Goal: Task Accomplishment & Management: Complete application form

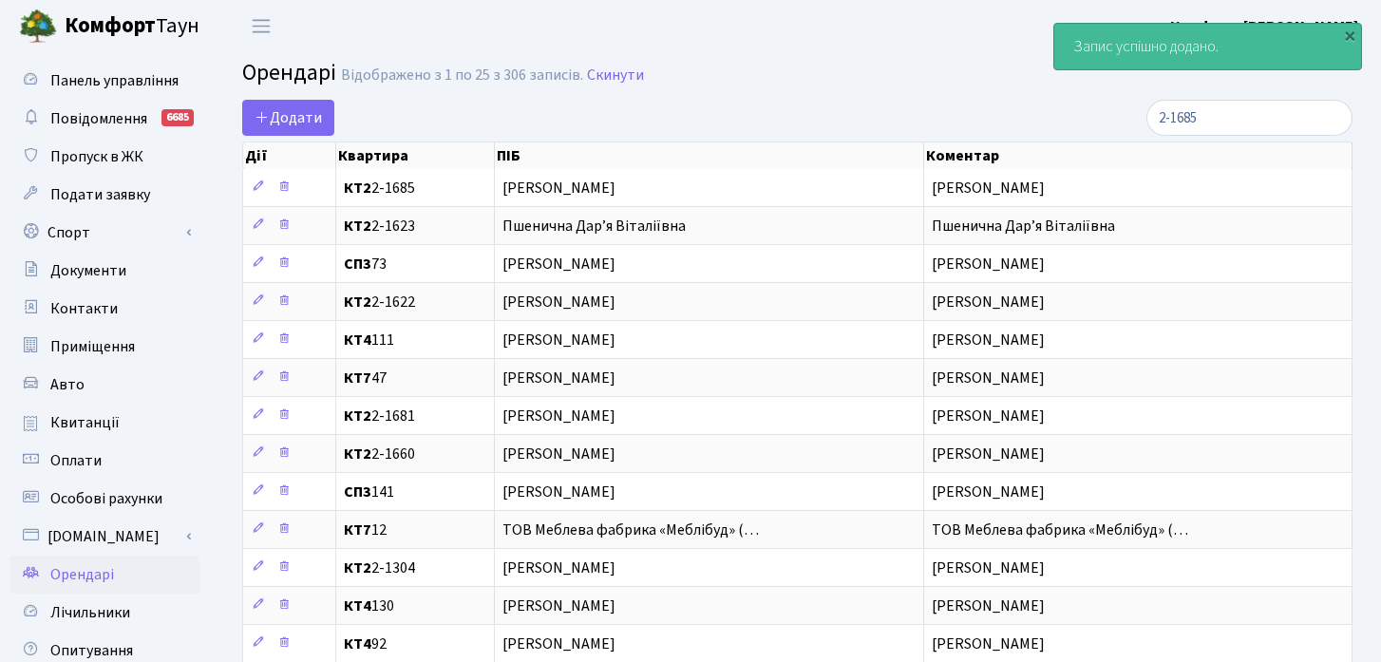
select select "25"
click at [1298, 118] on input "2-1685" at bounding box center [1249, 118] width 206 height 36
click at [1329, 118] on input "2-1685" at bounding box center [1249, 118] width 206 height 36
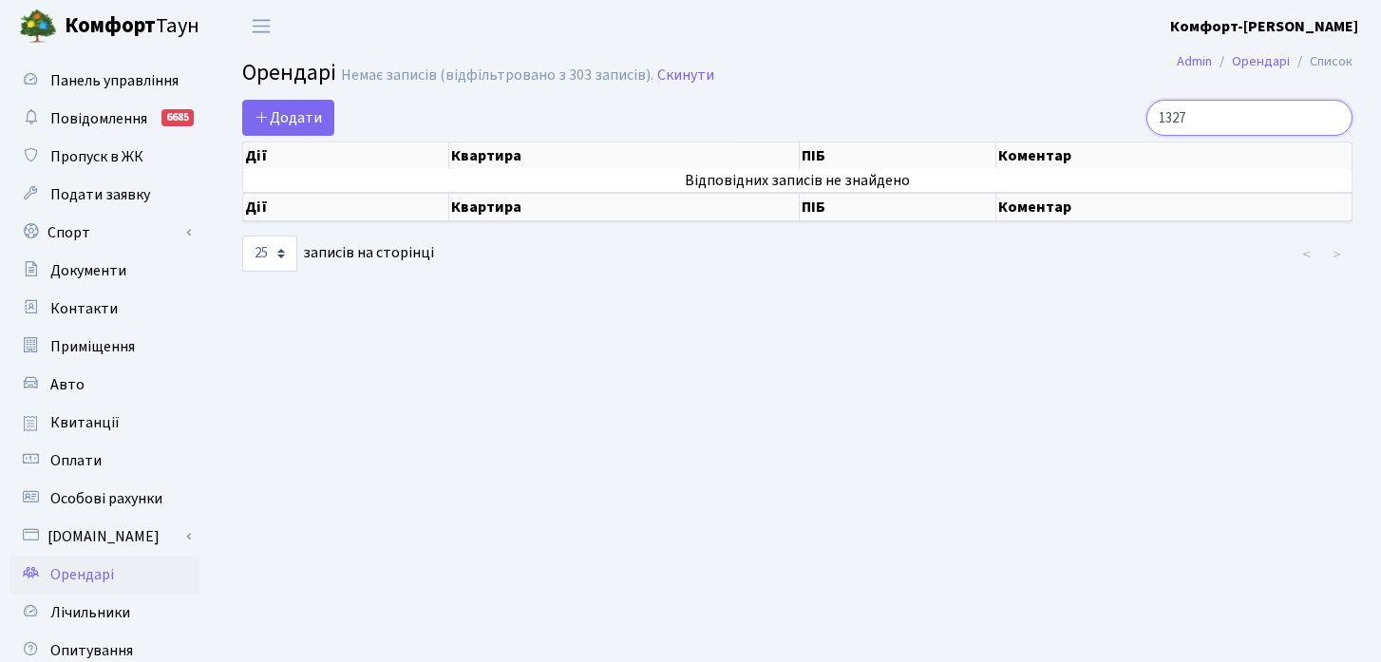
click at [1211, 128] on input "1327" at bounding box center [1249, 118] width 206 height 36
click at [1211, 114] on input "1327" at bounding box center [1249, 118] width 206 height 36
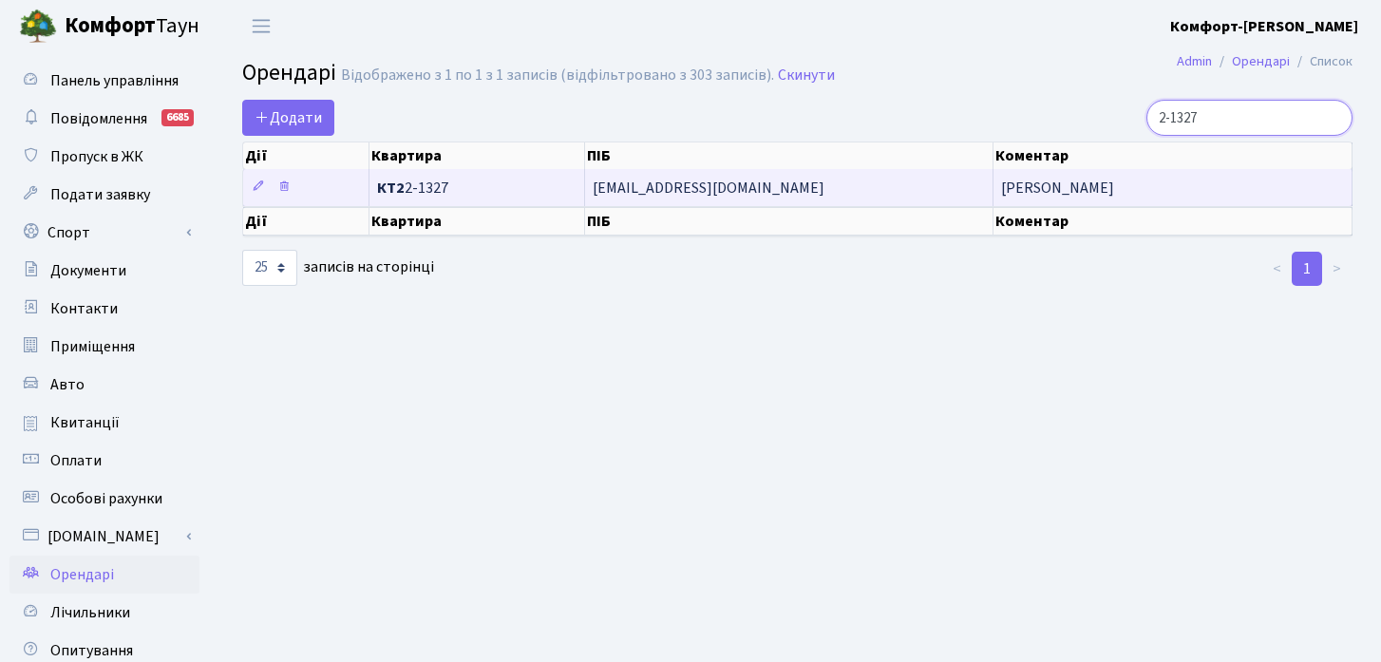
type input "2-1327"
click at [530, 190] on span "КТ2 2-1327" at bounding box center [476, 187] width 198 height 15
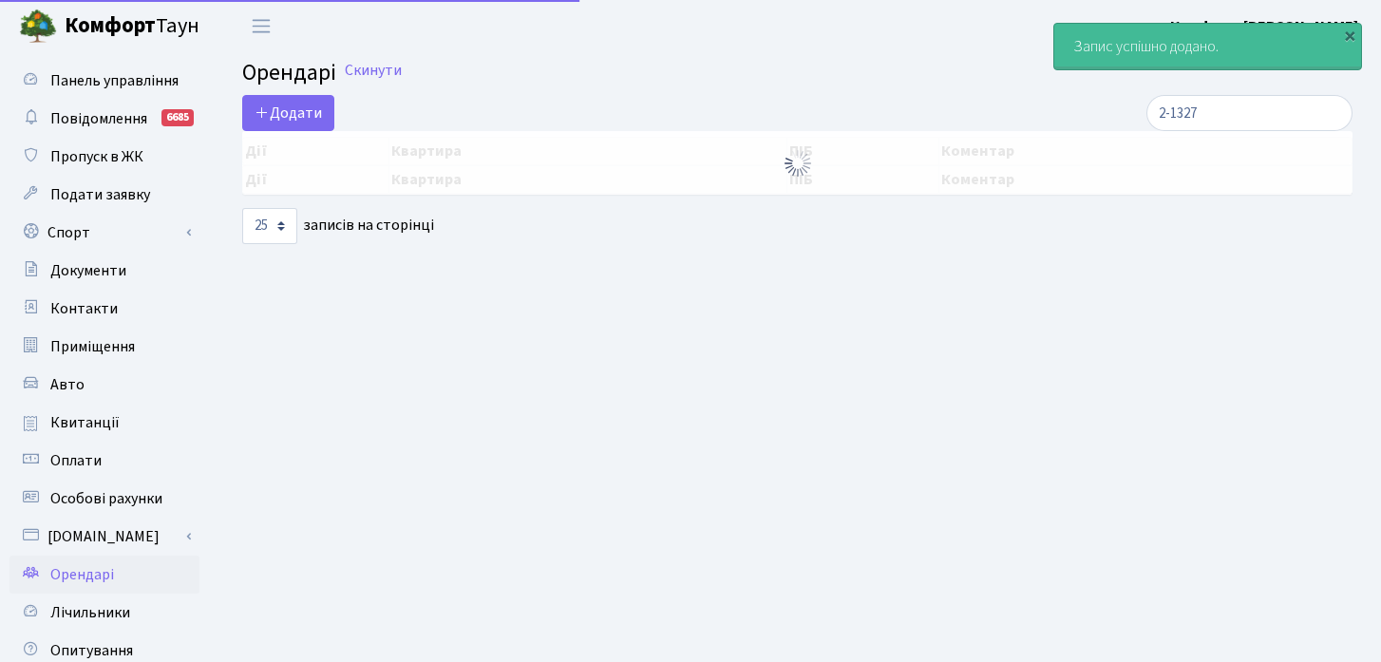
select select "25"
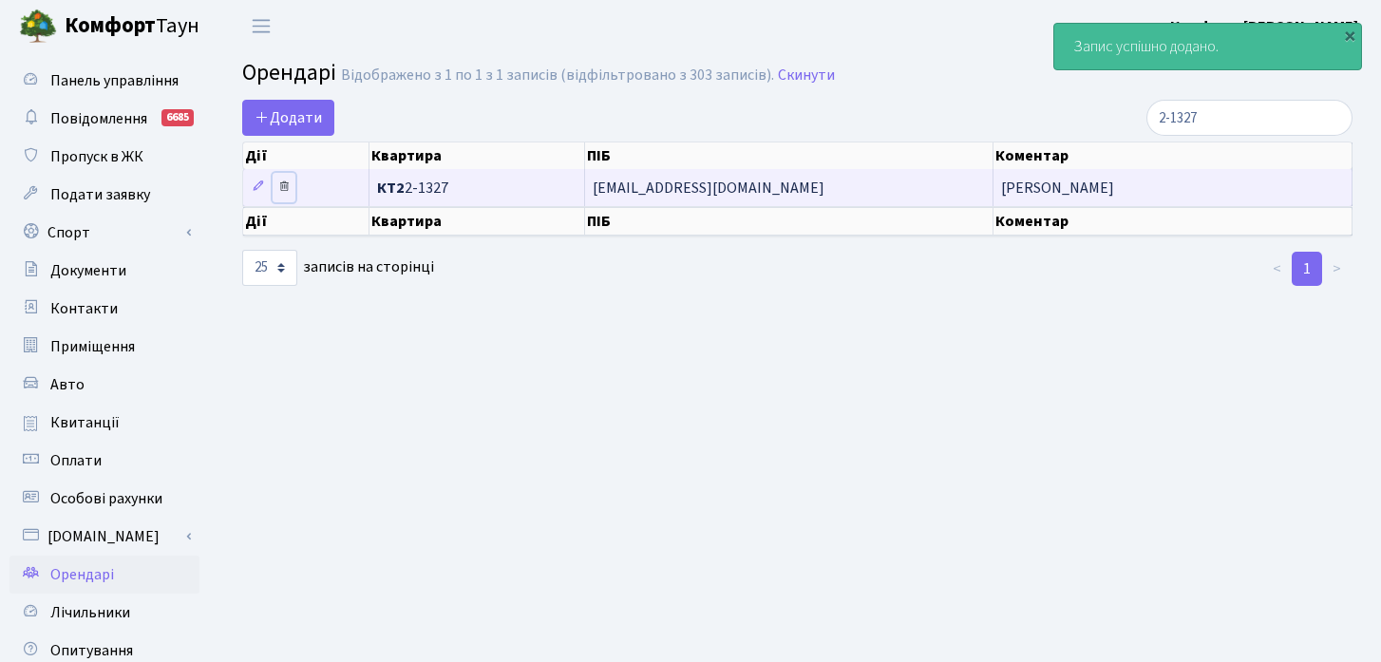
click at [287, 189] on icon at bounding box center [283, 185] width 13 height 13
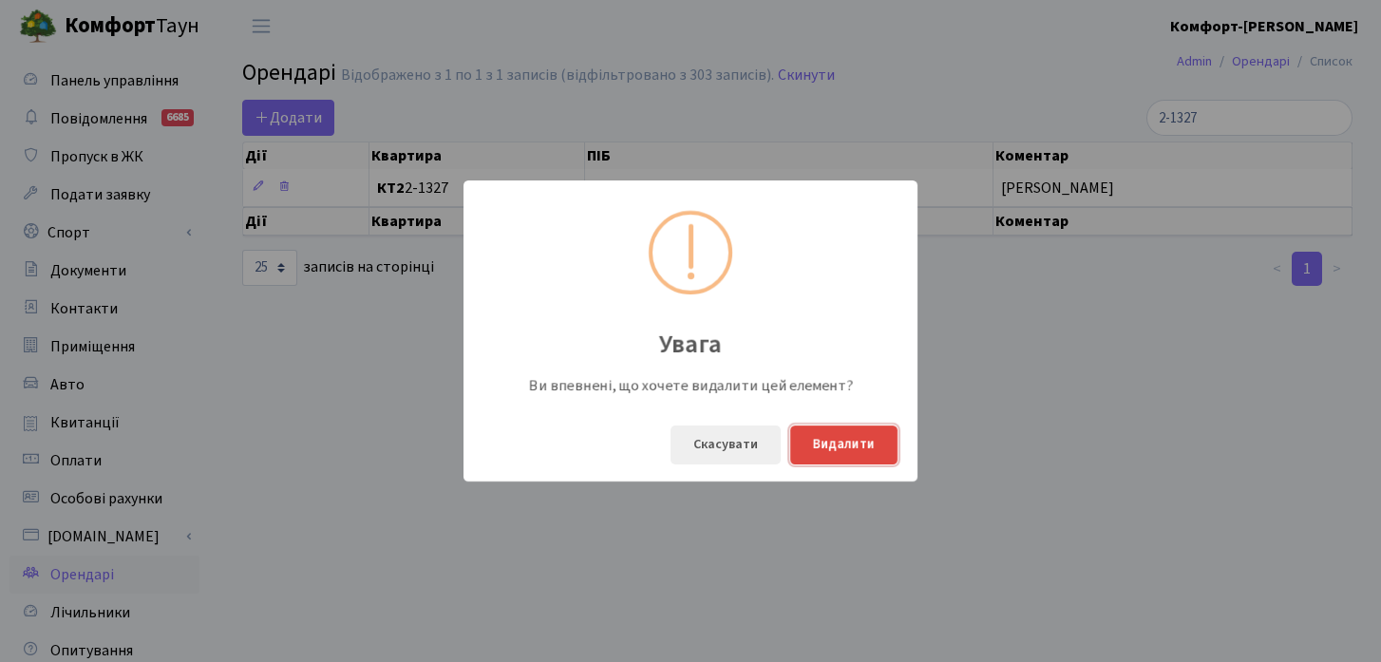
click at [849, 442] on button "Видалити" at bounding box center [843, 444] width 107 height 39
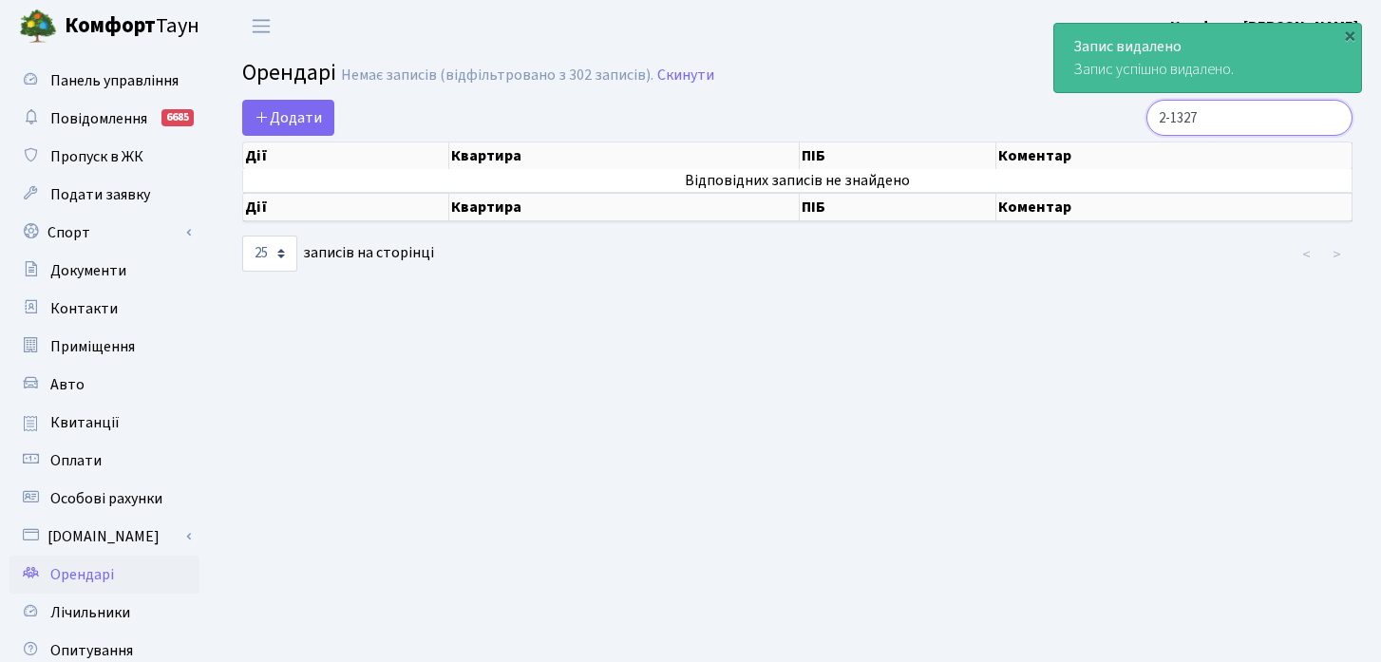
click at [1332, 127] on input "2-1327" at bounding box center [1249, 118] width 206 height 36
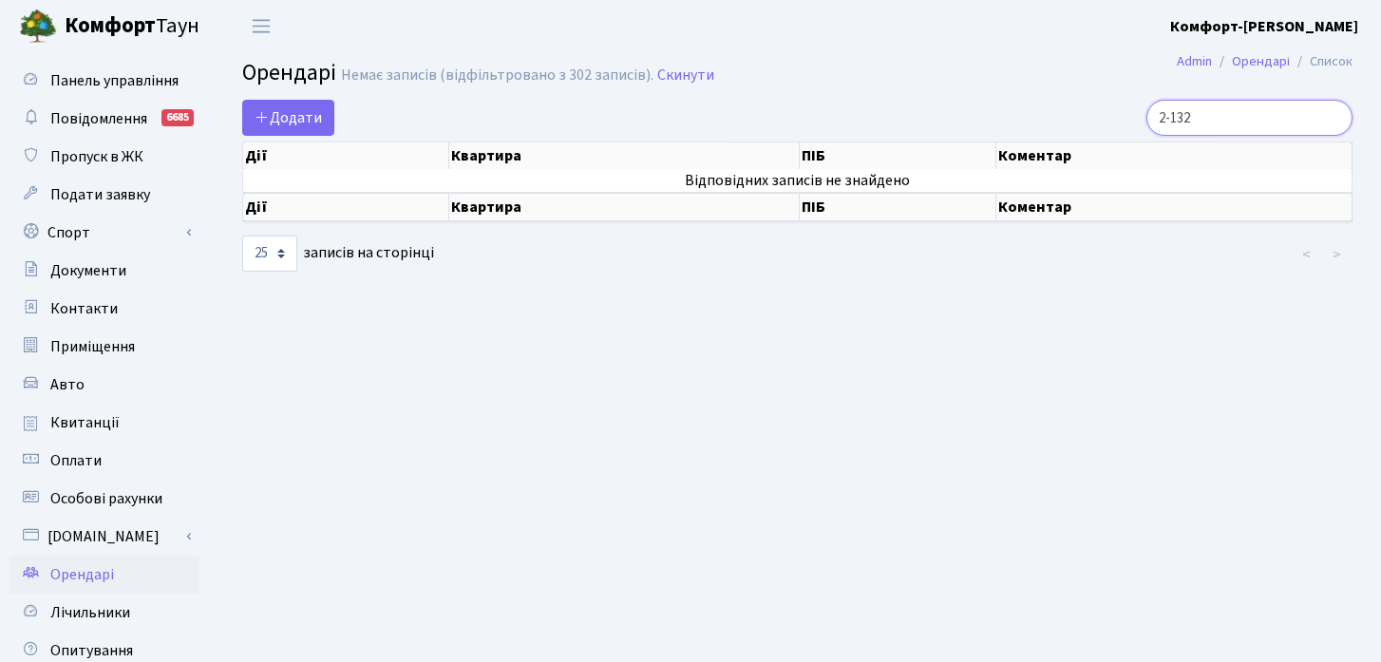
type input "2-1327"
click at [306, 109] on span "Додати" at bounding box center [287, 117] width 67 height 21
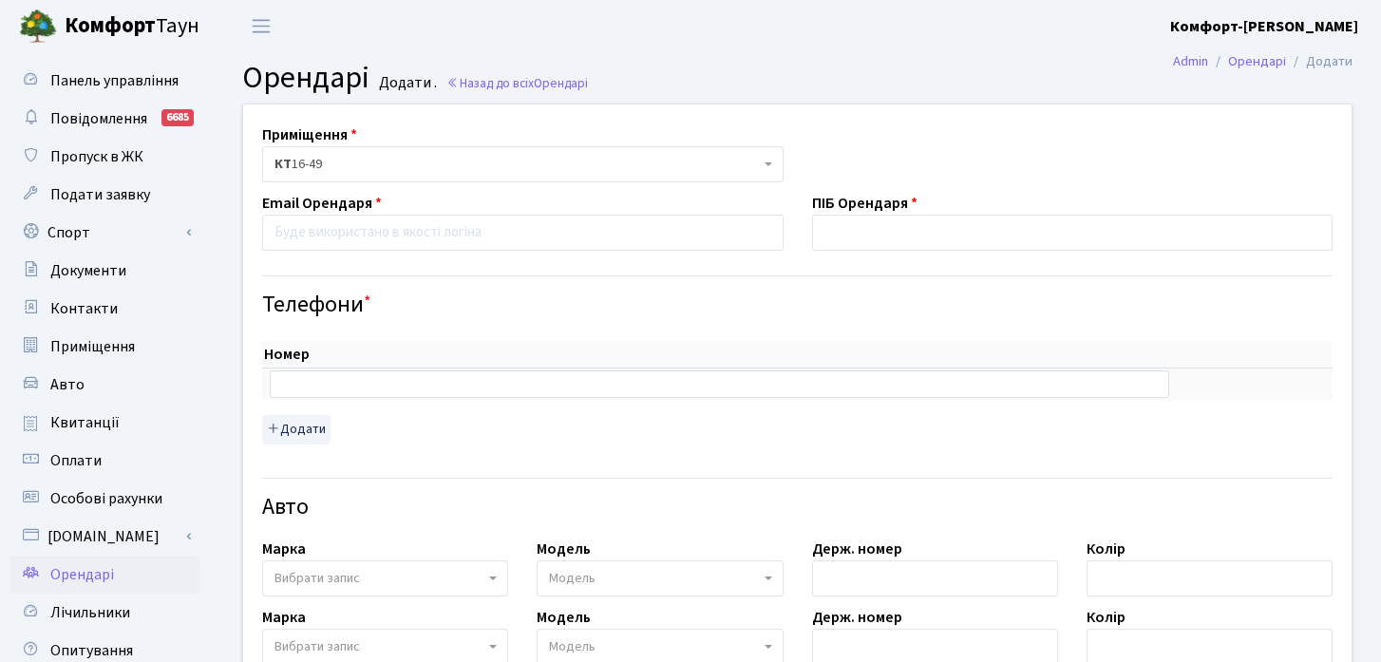
click at [459, 167] on span "КТ 16-49" at bounding box center [516, 164] width 485 height 19
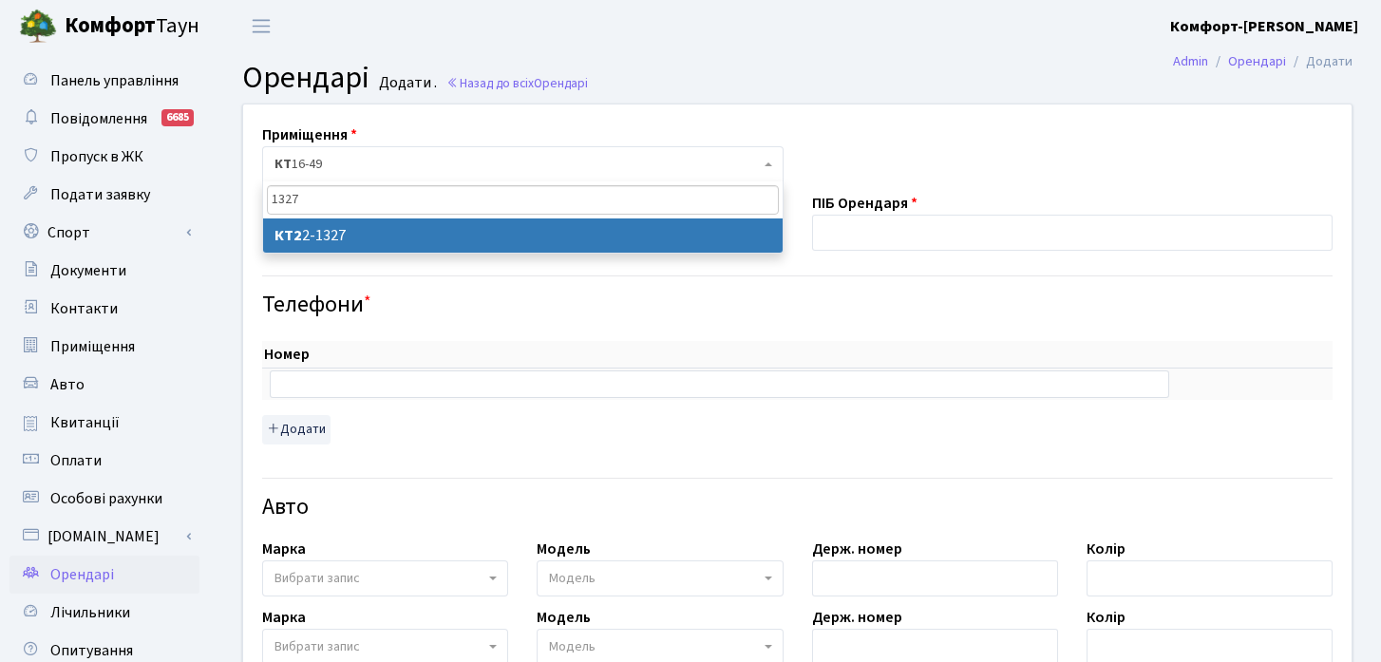
type input "1327"
select select "12942"
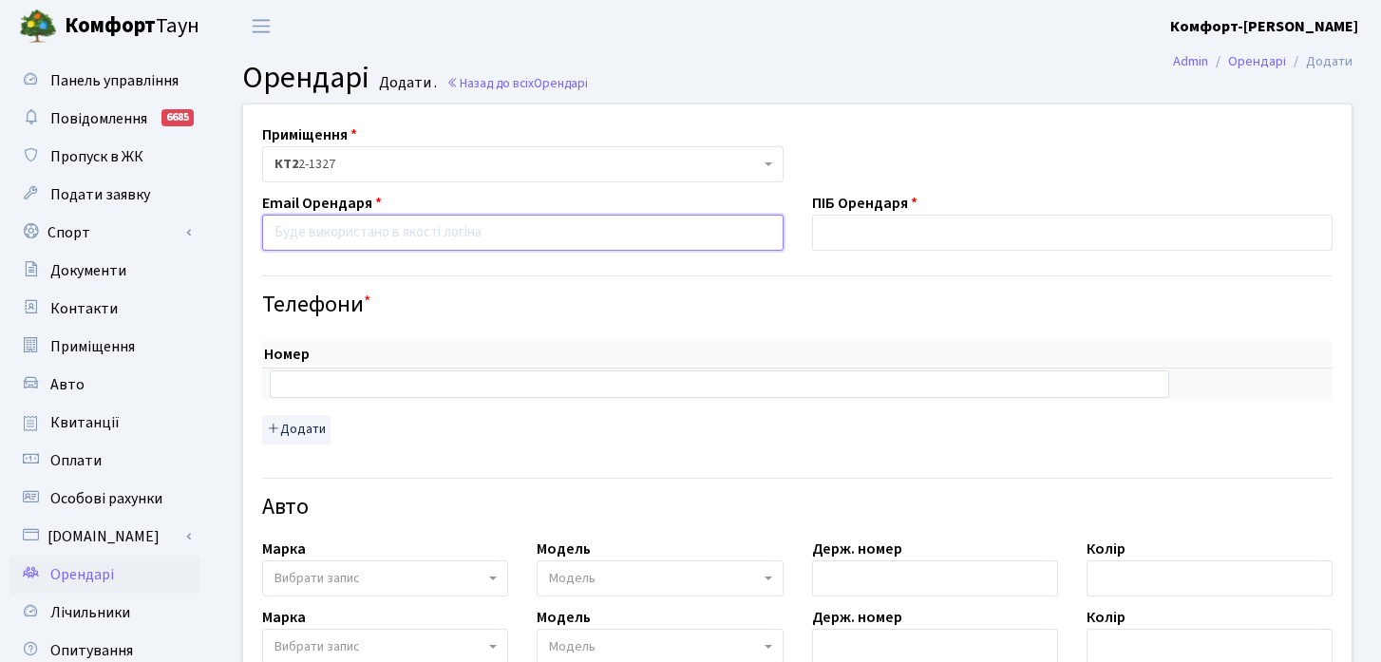
click at [412, 226] on input "email" at bounding box center [522, 233] width 521 height 36
click at [438, 236] on input "email" at bounding box center [522, 233] width 521 height 36
paste input "Yulipav2000@ukr.net"
type input "Yulipav2000@ukr.net"
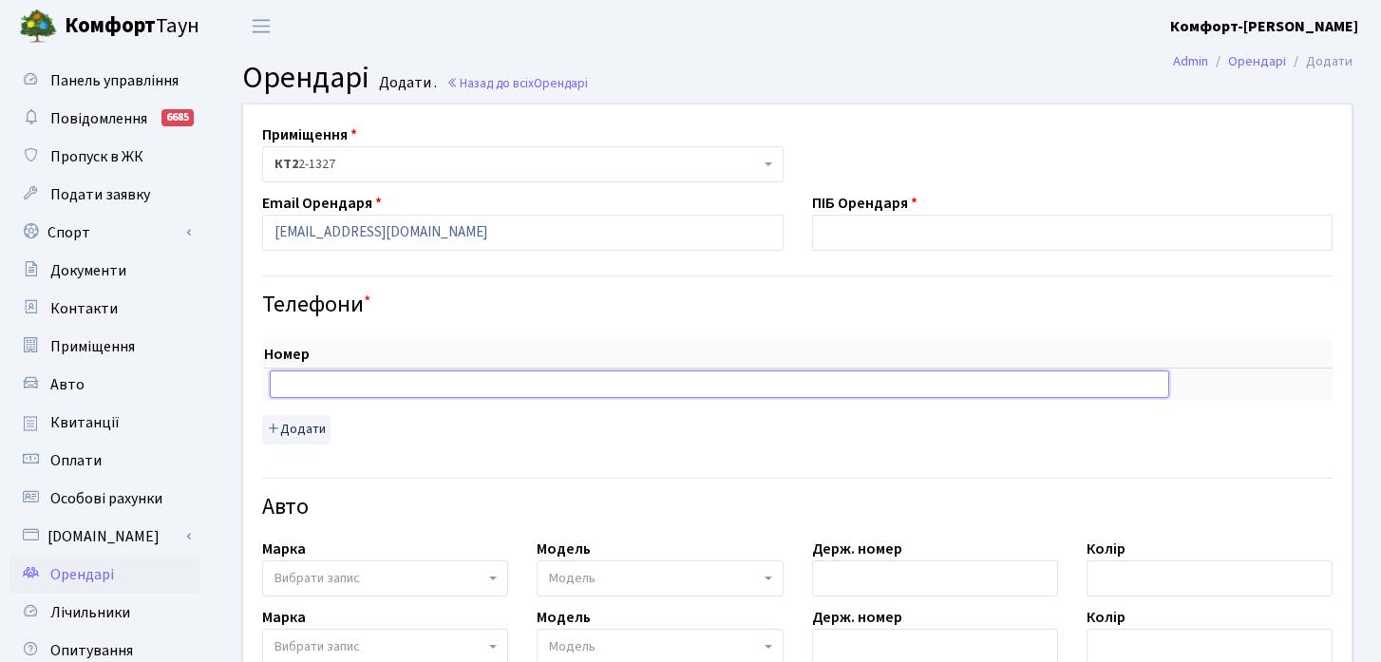
click at [355, 386] on input "text" at bounding box center [719, 383] width 899 height 27
paste input "0953785610"
type input "380953785610"
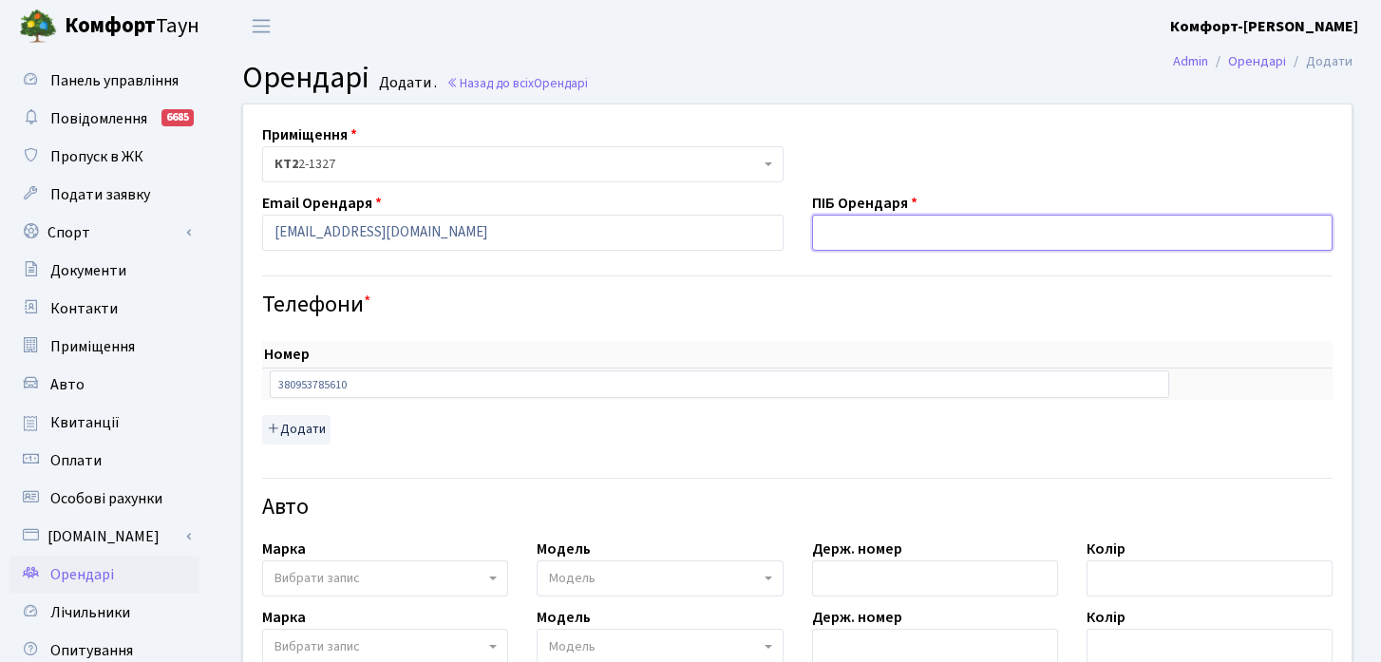
click at [993, 230] on input "text" at bounding box center [1072, 233] width 521 height 36
paste input "[PERSON_NAME]"
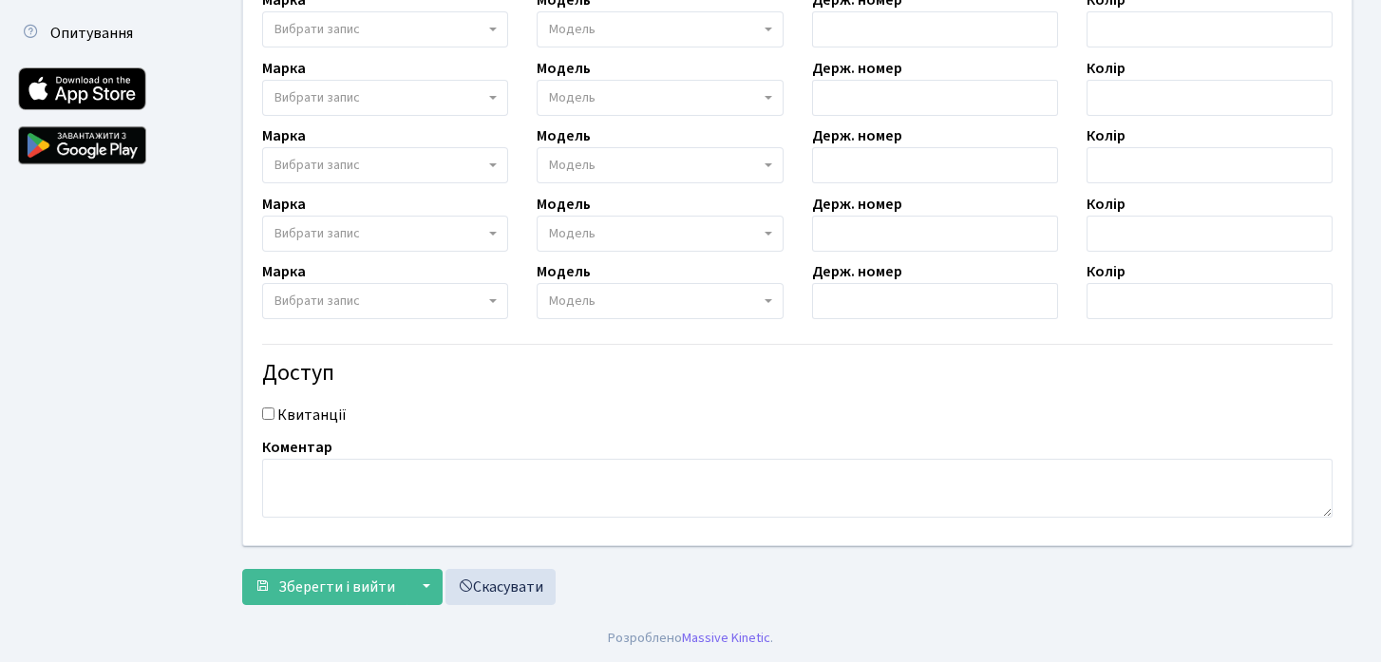
type input "[PERSON_NAME]"
click at [415, 508] on textarea at bounding box center [797, 488] width 1070 height 59
paste textarea "[PERSON_NAME]"
type textarea "[PERSON_NAME]"
click at [264, 414] on input "Квитанції" at bounding box center [268, 413] width 12 height 12
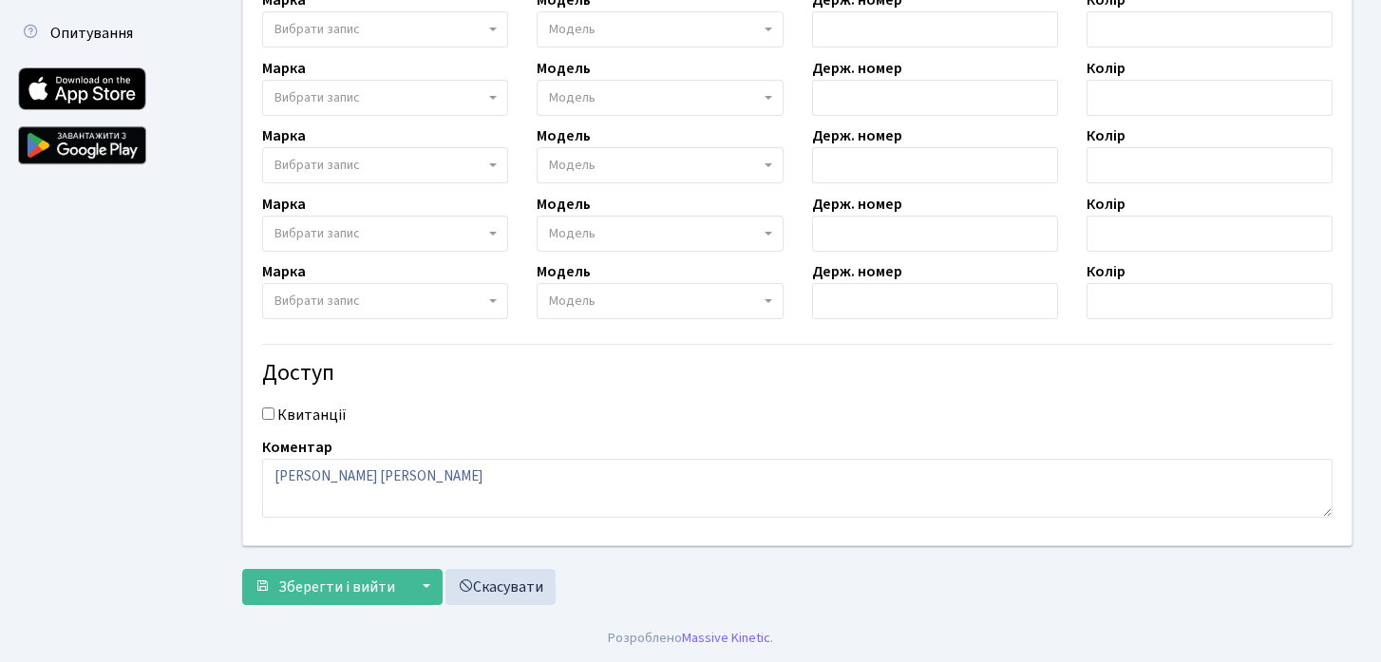
checkbox input "true"
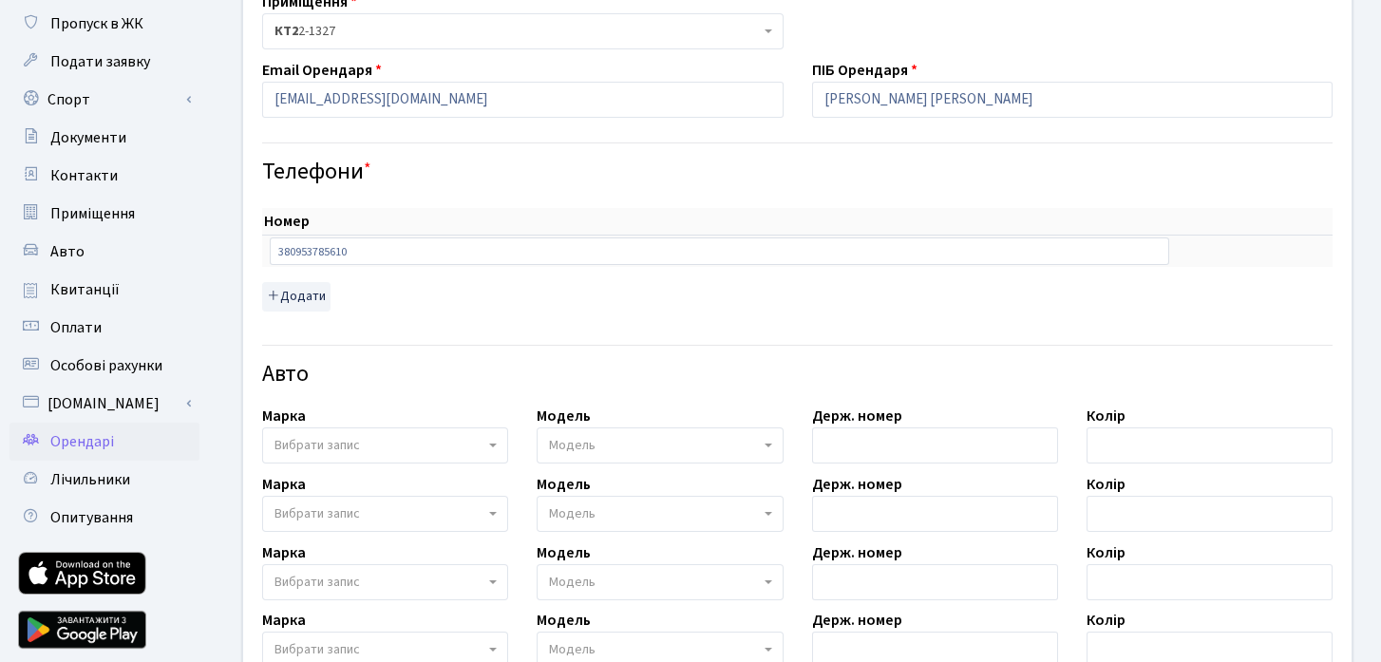
scroll to position [121, 0]
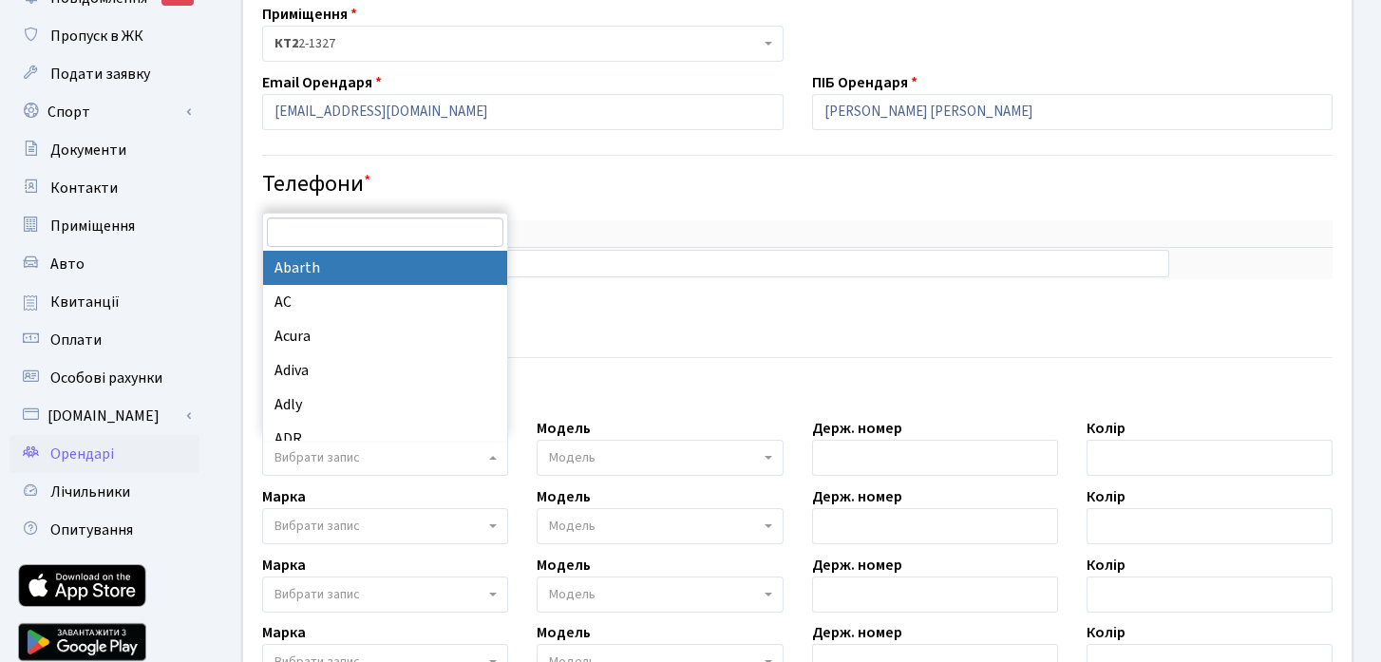
click at [320, 458] on span "Вибрати запис" at bounding box center [316, 457] width 85 height 19
type input "а"
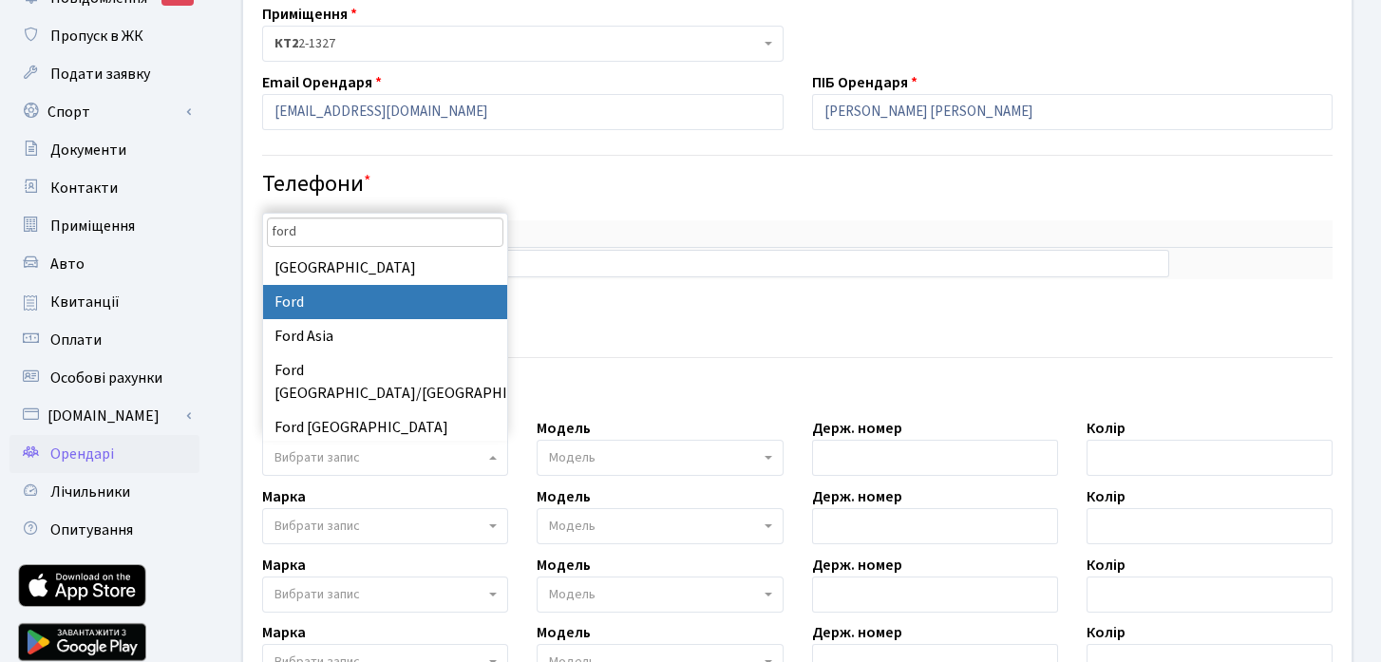
type input "ford"
select select "48"
select select
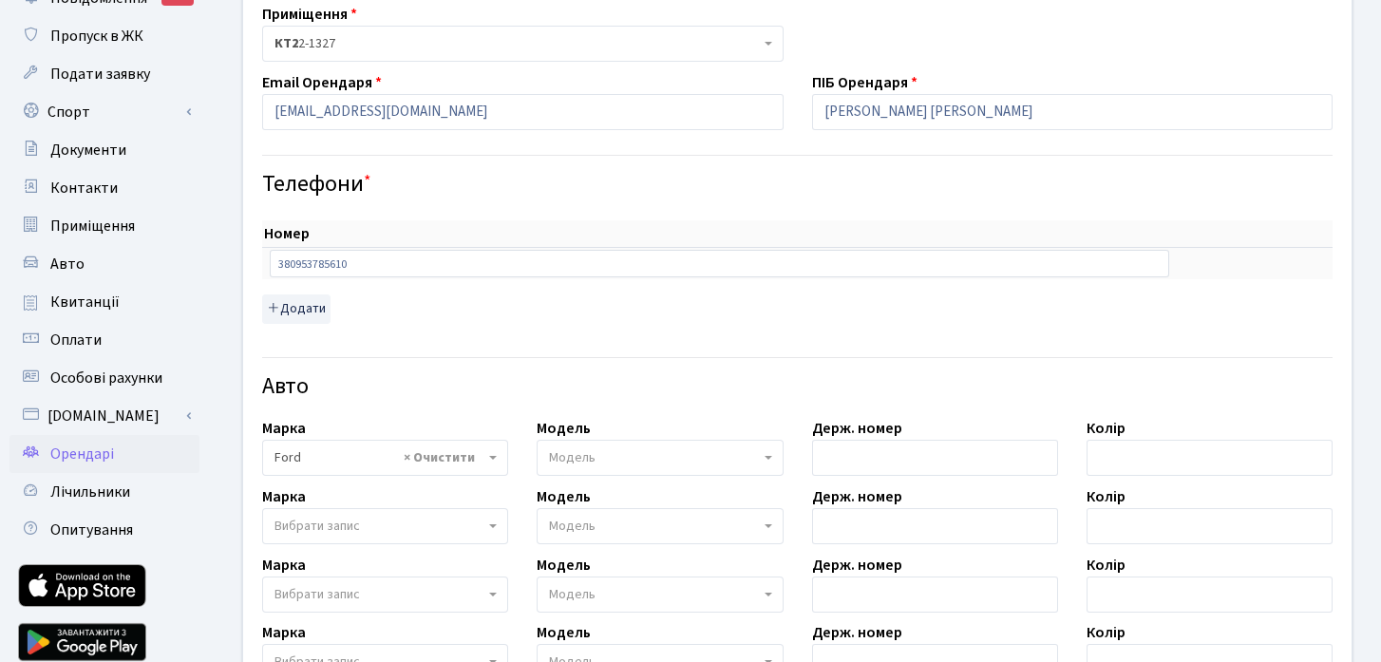
click at [601, 454] on span "Модель" at bounding box center [654, 457] width 210 height 19
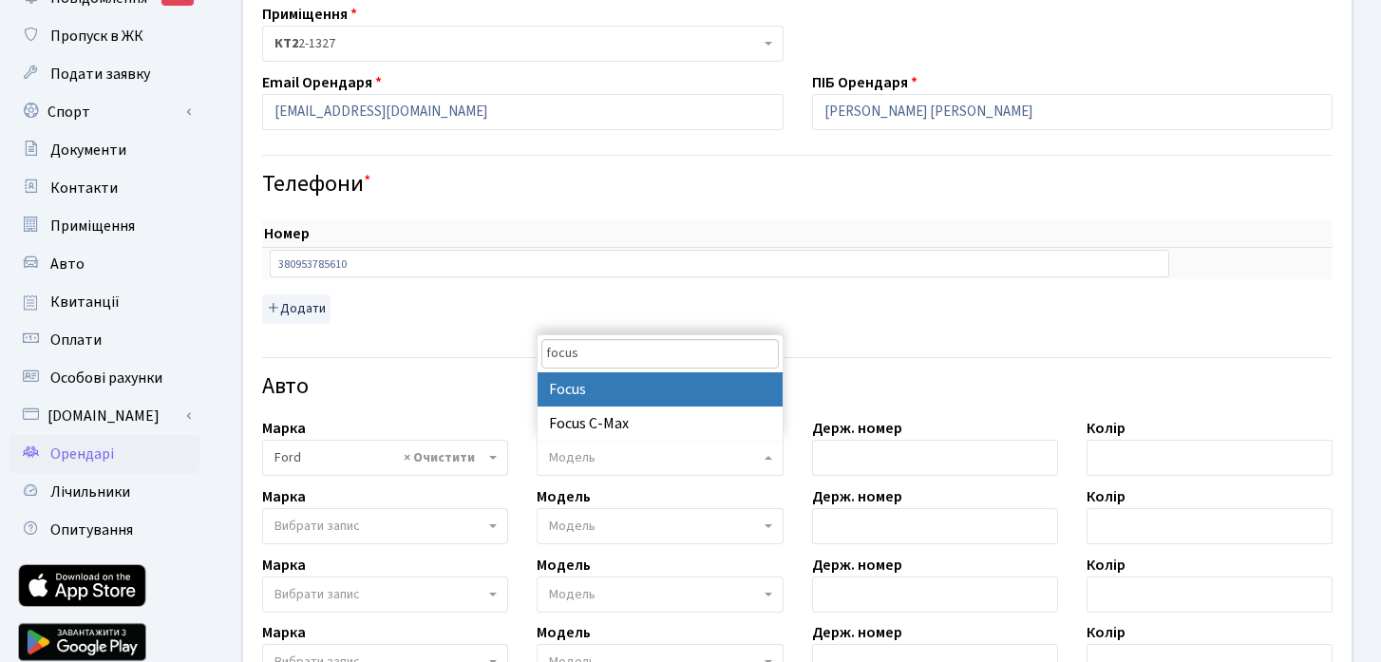
type input "focus"
select select "781"
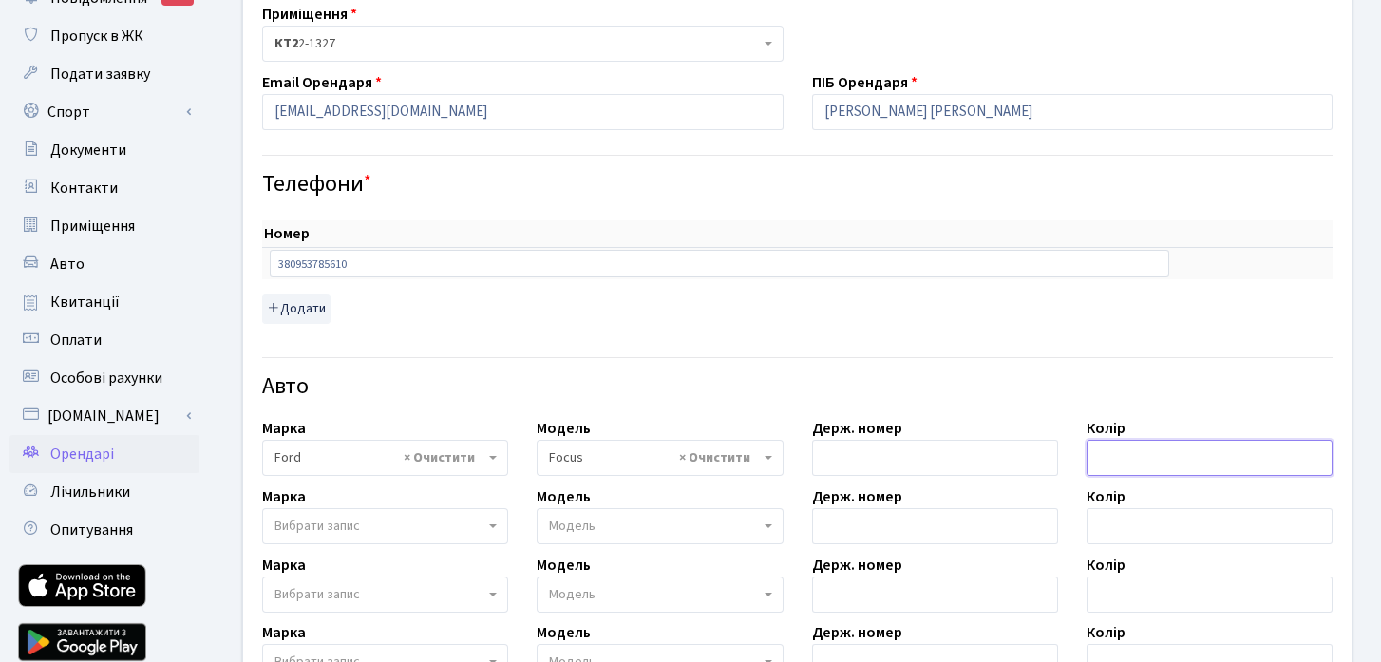
click at [1122, 453] on input "text" at bounding box center [1209, 458] width 246 height 36
type input "Сірий"
click at [982, 460] on input "text" at bounding box center [935, 458] width 246 height 36
paste input "АІ7530ОТ"
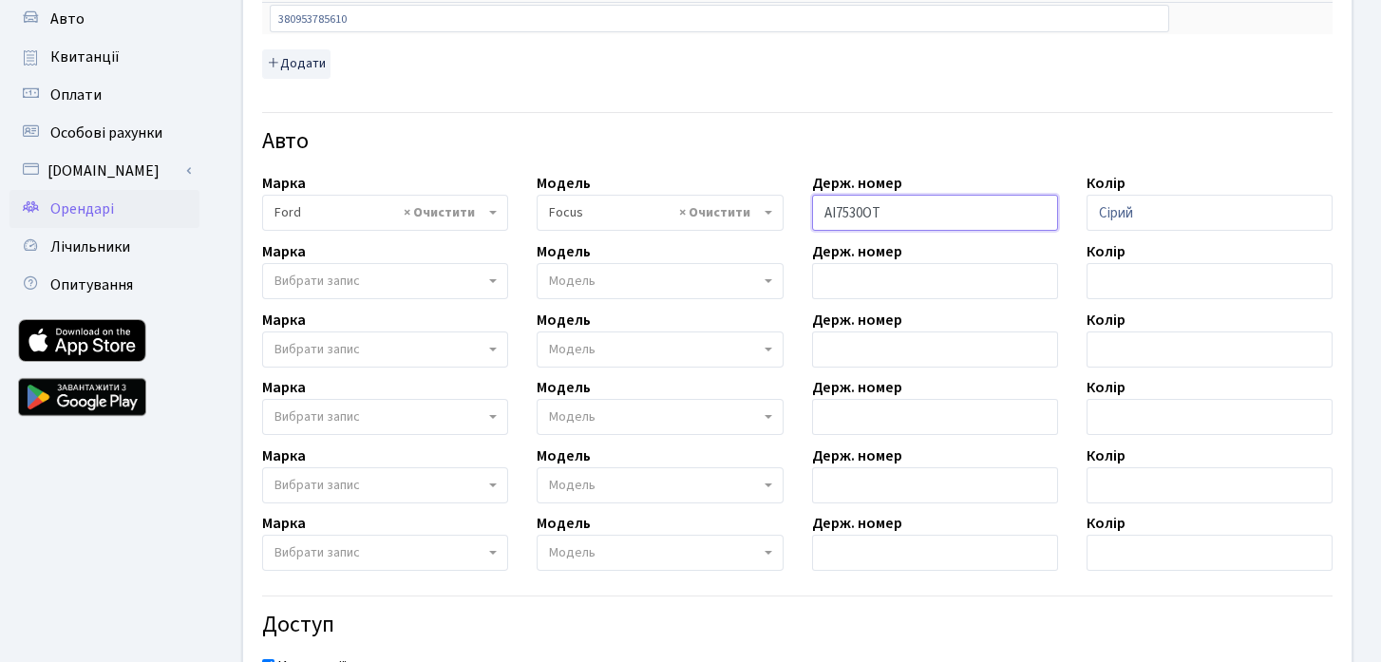
scroll to position [617, 0]
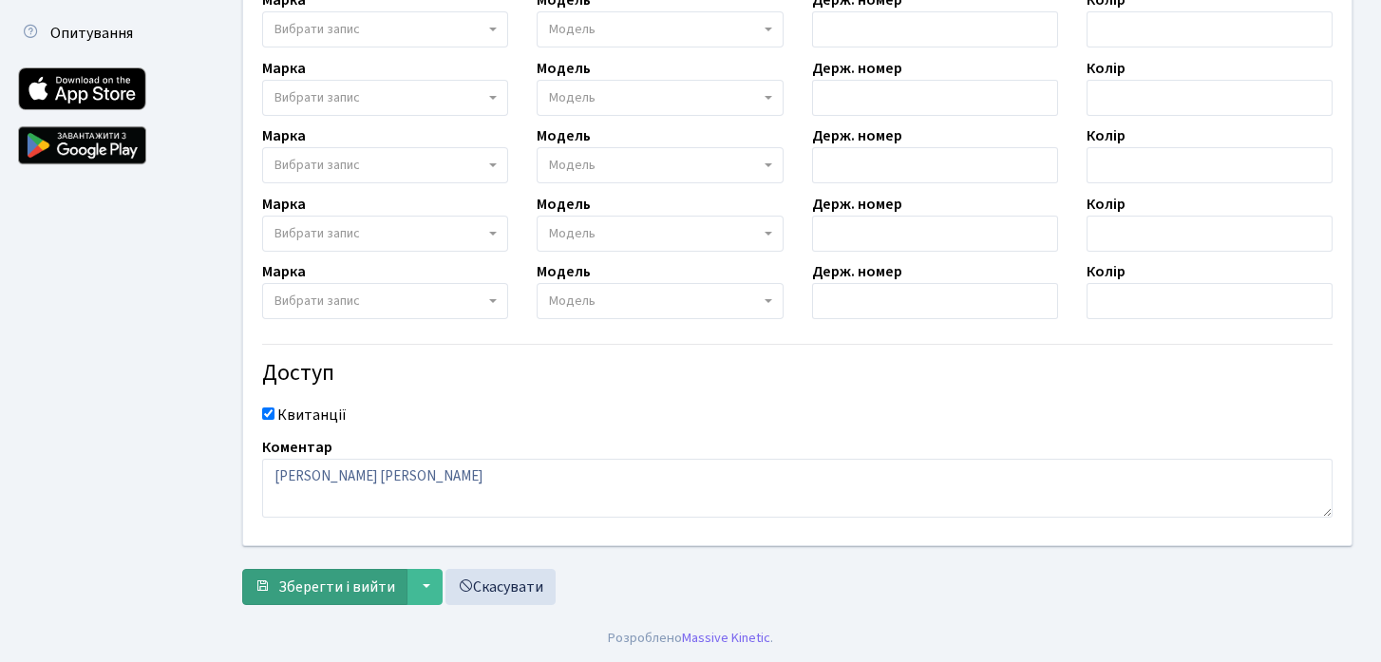
type input "АІ7530ОТ"
click at [369, 591] on span "Зберегти і вийти" at bounding box center [336, 586] width 117 height 21
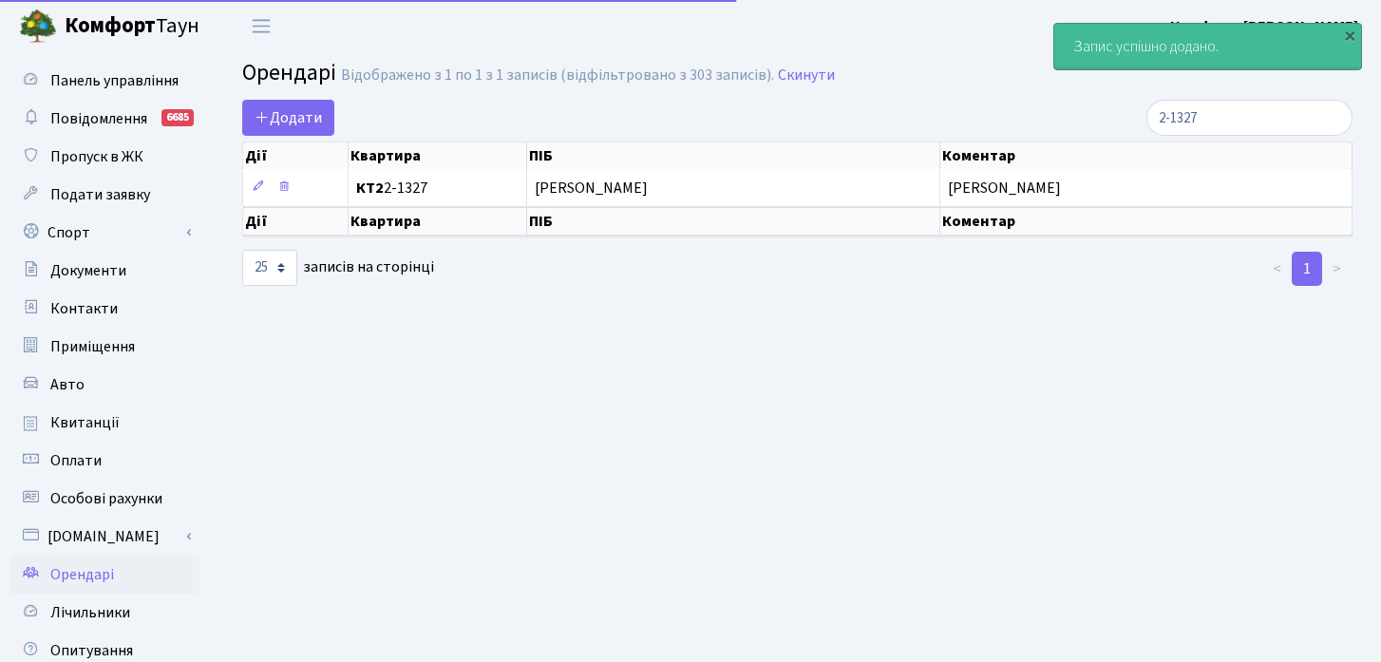
select select "25"
